Goal: Transaction & Acquisition: Subscribe to service/newsletter

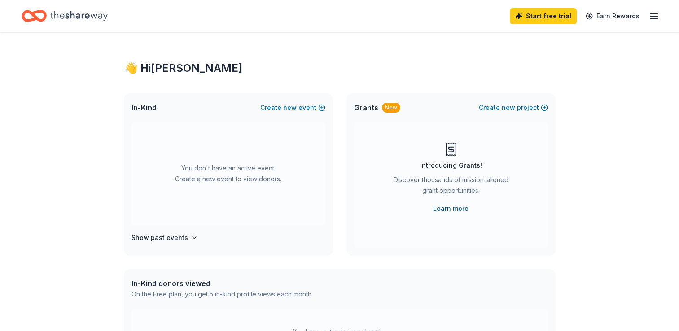
click at [447, 212] on link "Learn more" at bounding box center [450, 208] width 35 height 11
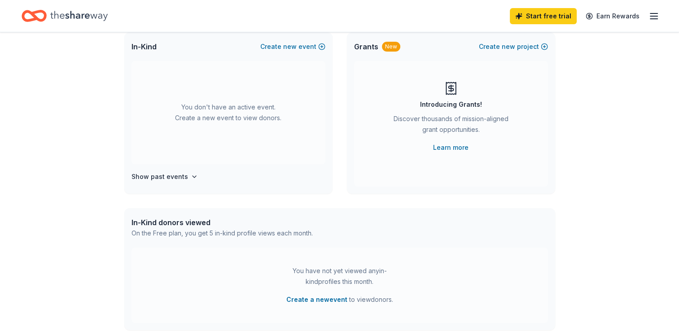
scroll to position [45, 0]
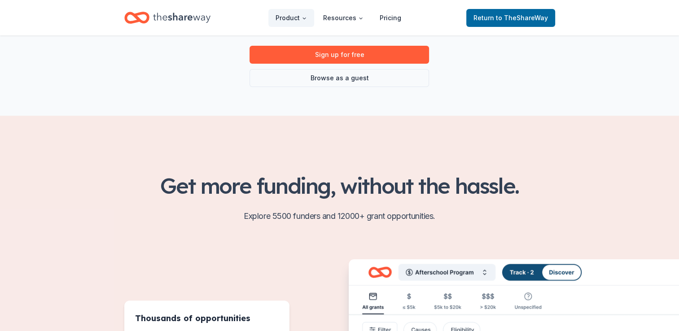
scroll to position [135, 0]
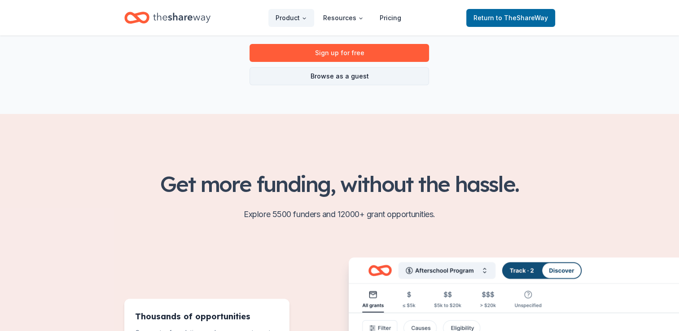
click at [309, 80] on link "Browse as a guest" at bounding box center [338, 76] width 179 height 18
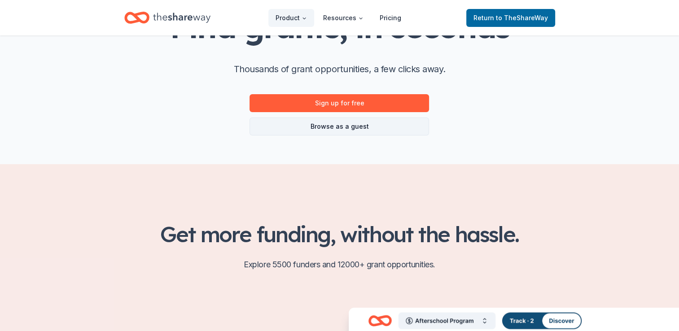
scroll to position [0, 0]
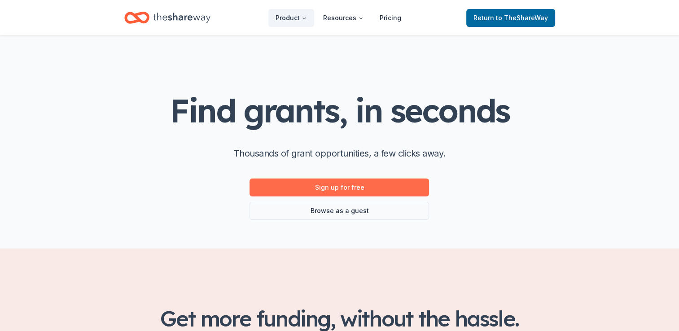
click at [337, 183] on link "Sign up for free" at bounding box center [338, 188] width 179 height 18
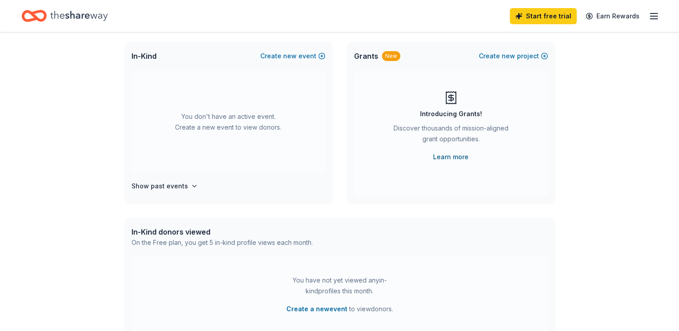
scroll to position [20, 0]
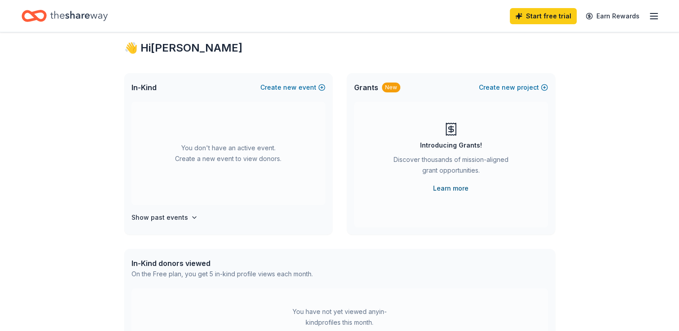
click at [450, 188] on link "Learn more" at bounding box center [450, 188] width 35 height 11
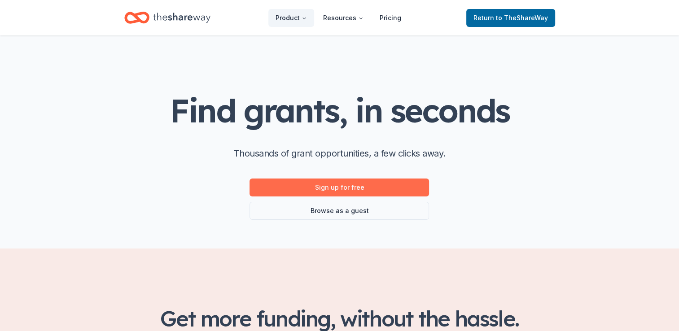
click at [338, 179] on link "Sign up for free" at bounding box center [338, 188] width 179 height 18
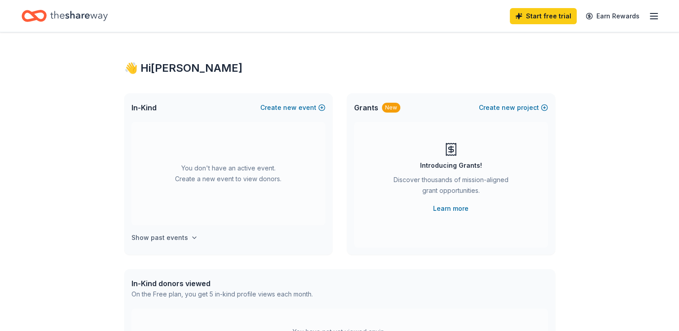
click at [186, 233] on button "Show past events" at bounding box center [164, 237] width 66 height 11
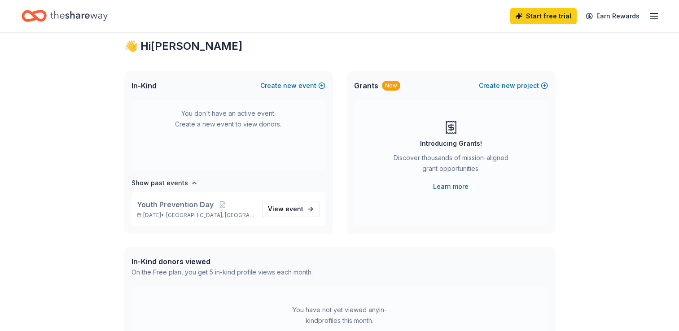
scroll to position [20, 0]
